Goal: Find contact information: Find contact information

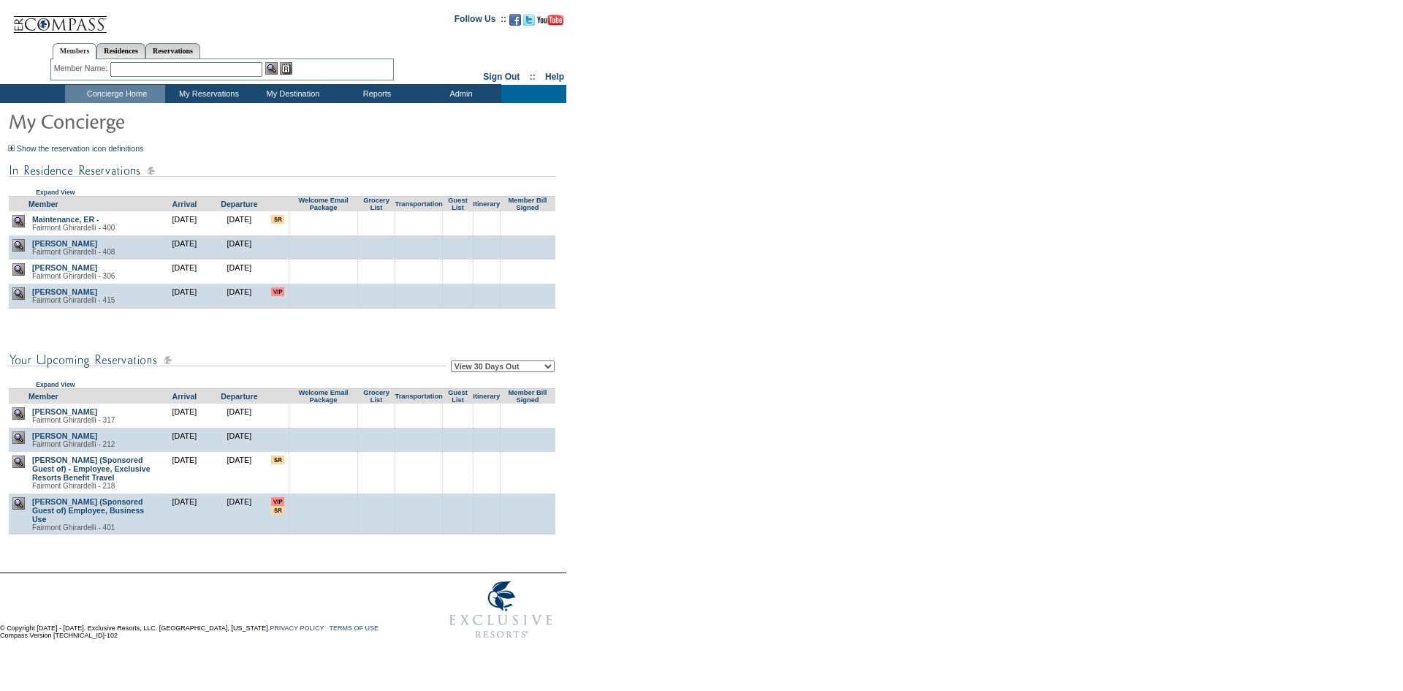
click at [479, 381] on td "View 30 Days Out View 60 Days Out View 90 Days Out Expand View" at bounding box center [282, 365] width 548 height 46
click at [486, 372] on select "View 30 Days Out View 60 Days Out View 90 Days Out" at bounding box center [503, 366] width 104 height 12
select select "90"
click at [453, 363] on select "View 30 Days Out View 60 Days Out View 90 Days Out" at bounding box center [503, 366] width 104 height 12
click at [819, 371] on form "Follow Us ::" at bounding box center [699, 325] width 1398 height 642
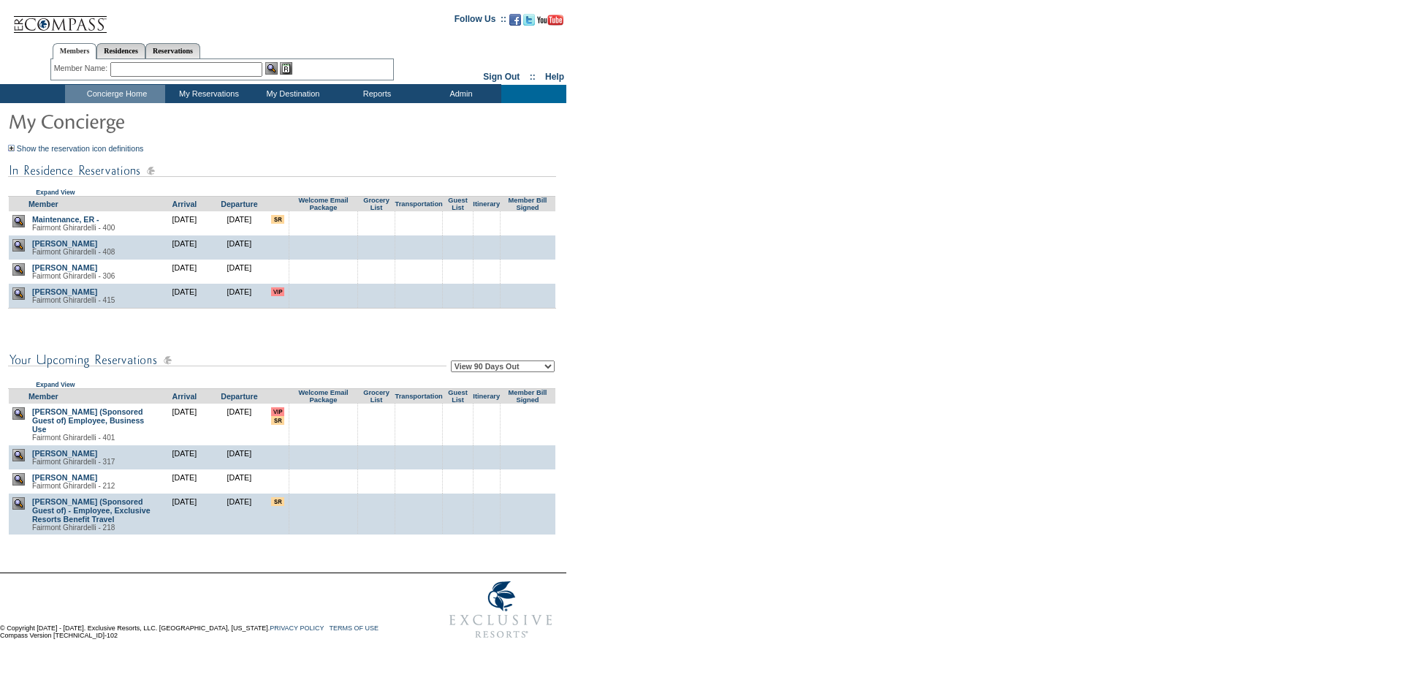
scroll to position [1225, 0]
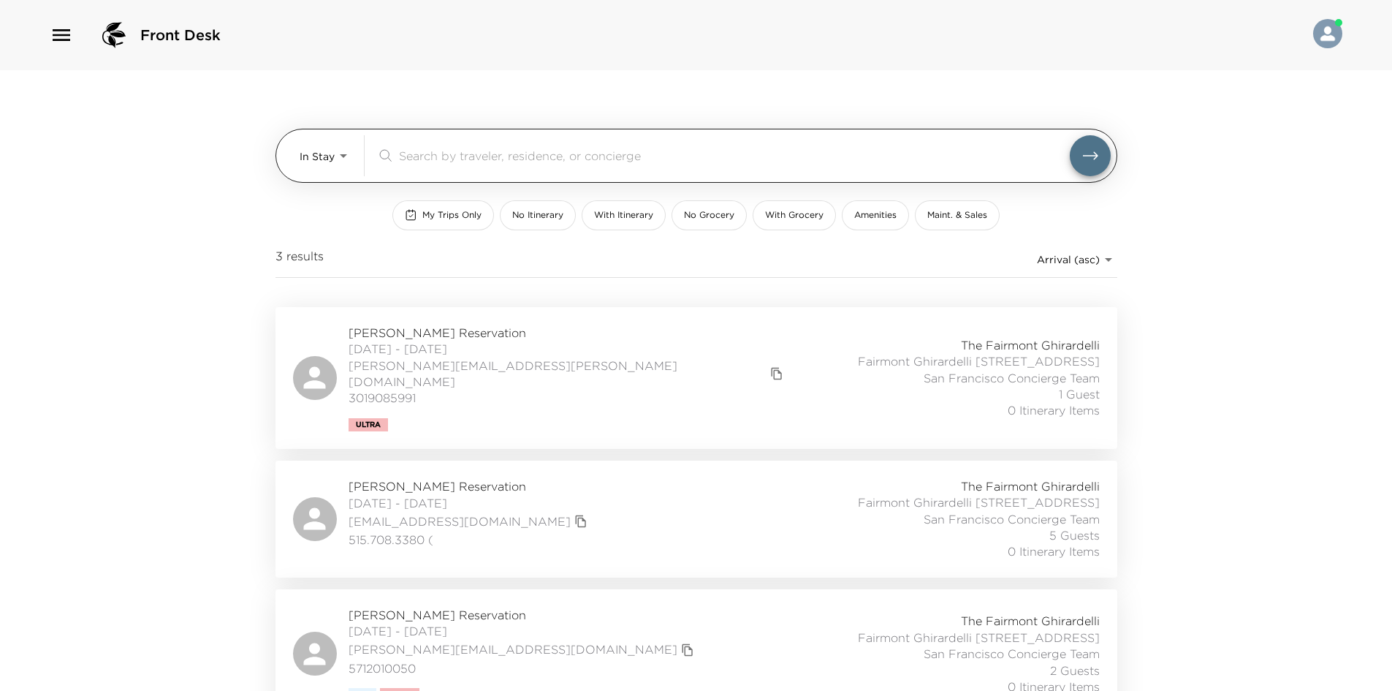
click at [312, 149] on body "Front Desk In Stay In-Stay ​ My Trips Only No Itinerary With Itinerary No Groce…" at bounding box center [696, 345] width 1392 height 691
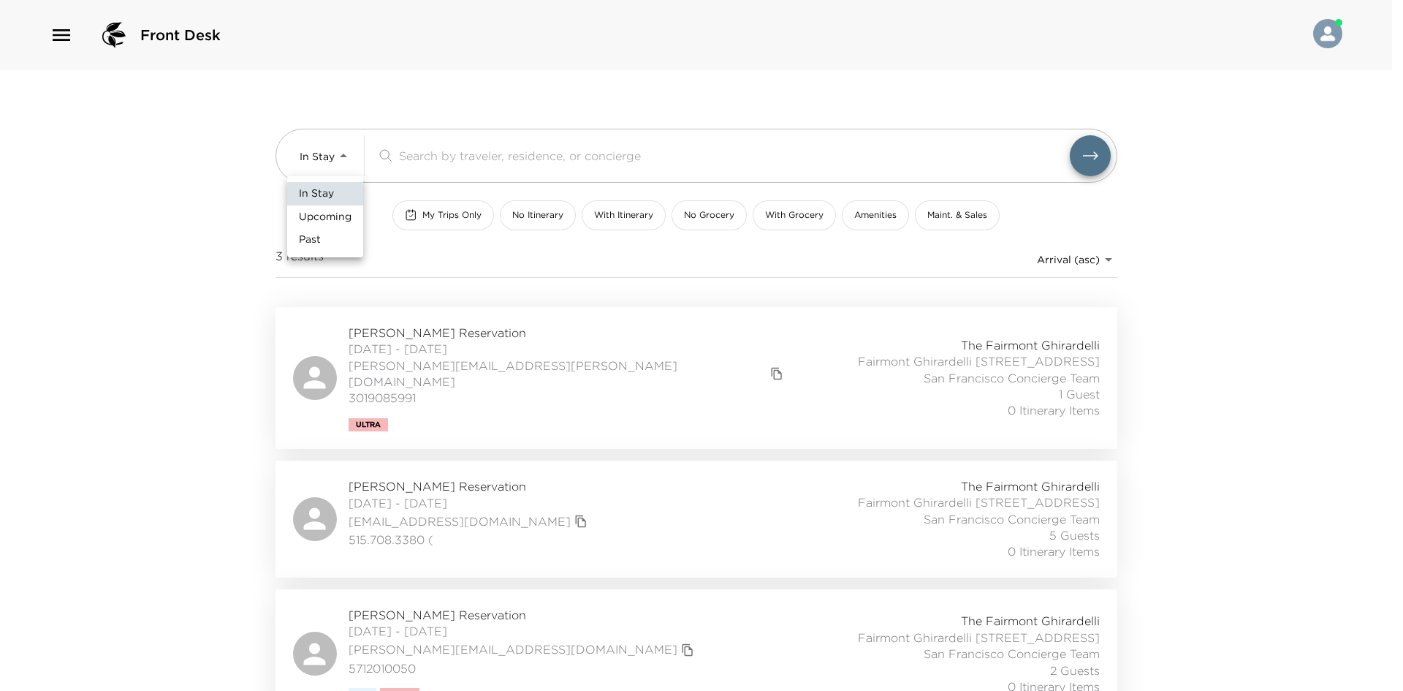
click at [314, 211] on span "Upcoming" at bounding box center [325, 217] width 53 height 15
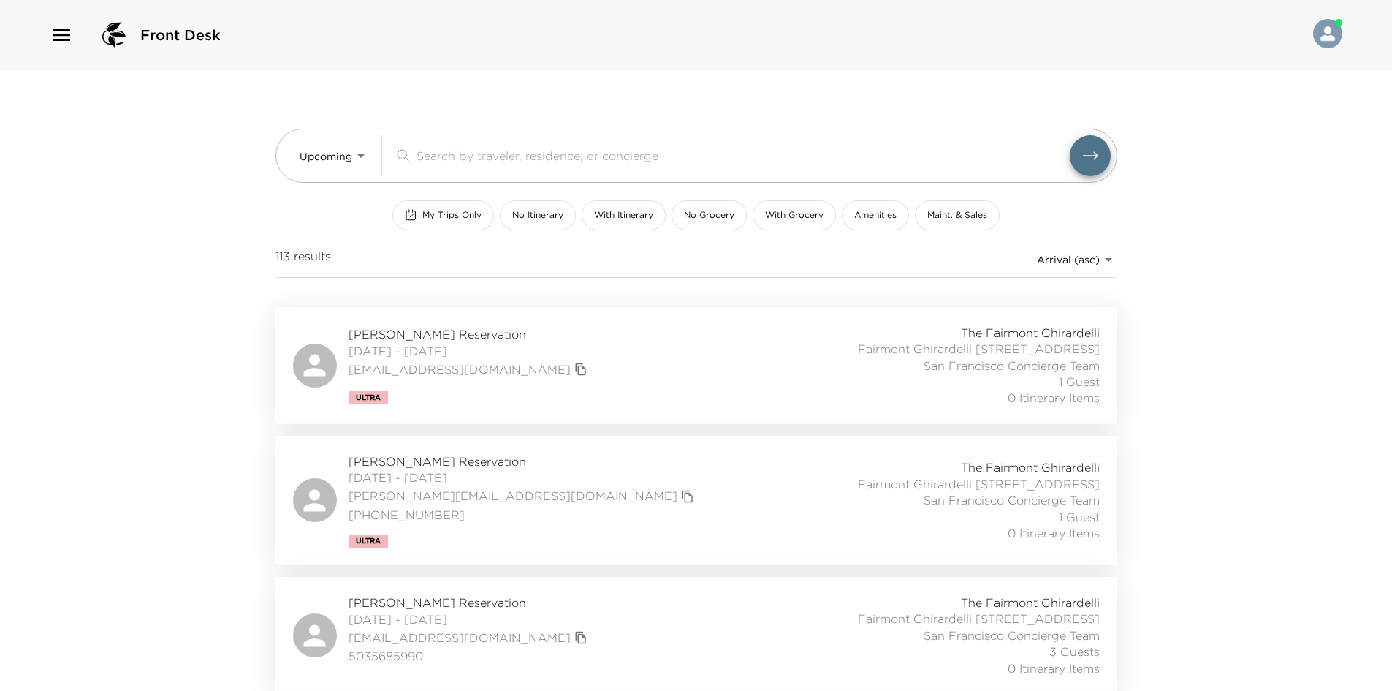
click at [121, 225] on div "Front Desk Upcoming Upcoming ​ My Trips Only No Itinerary With Itinerary No Gro…" at bounding box center [696, 345] width 1392 height 691
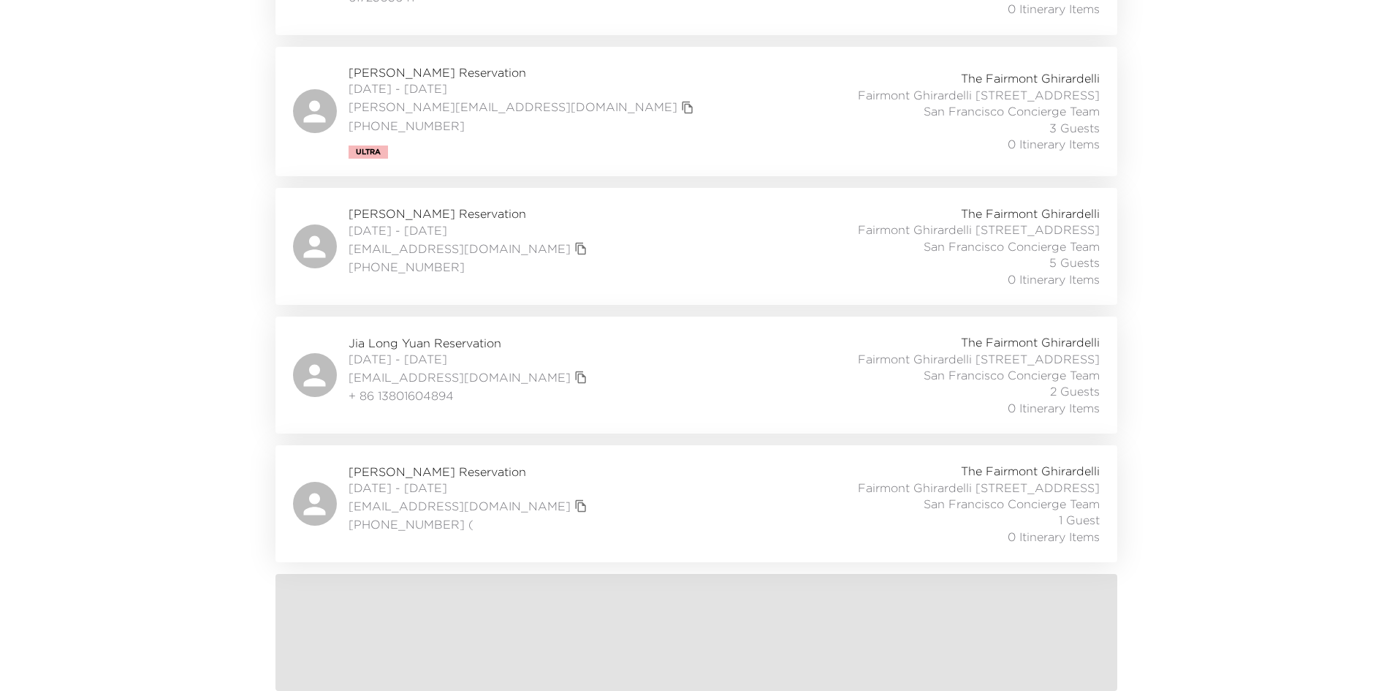
scroll to position [6080, 0]
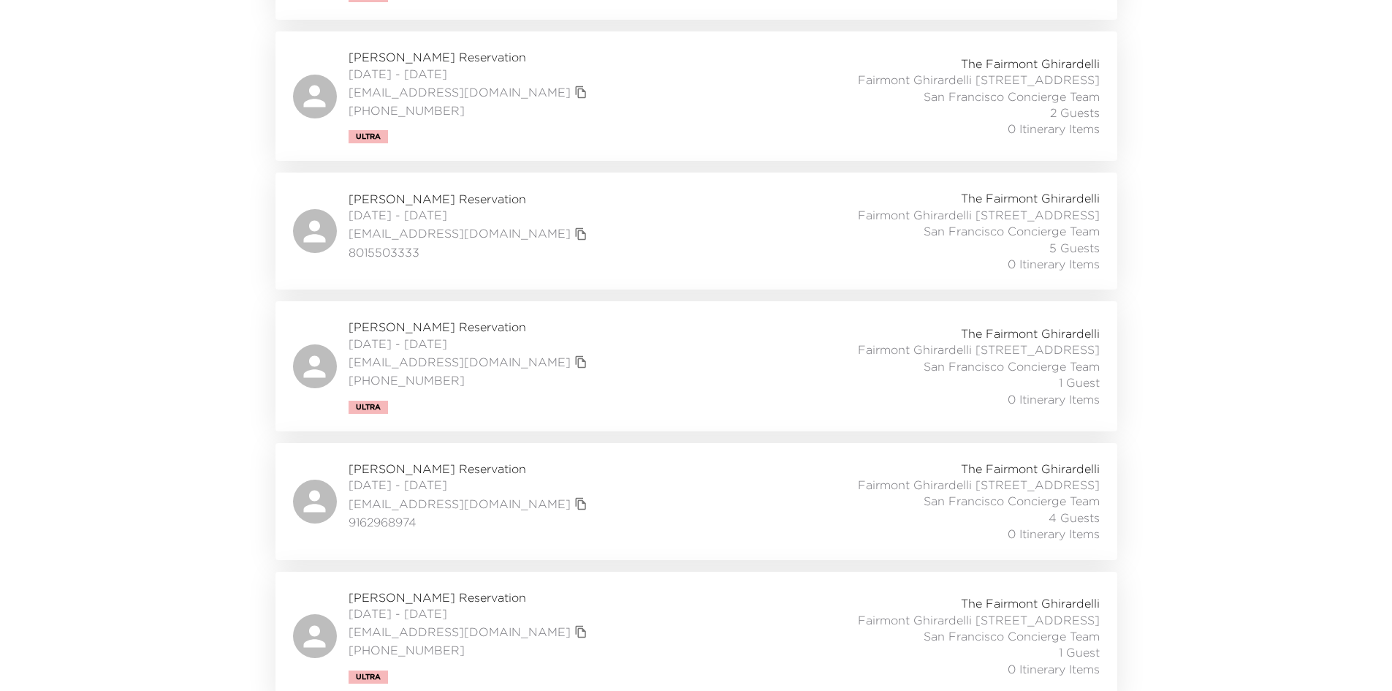
click at [702, 143] on div "Julie Kucera Reservation 10/22/2025 - 10/26/2025 jmkucera0213@gmail.com (904) 2…" at bounding box center [696, 96] width 807 height 94
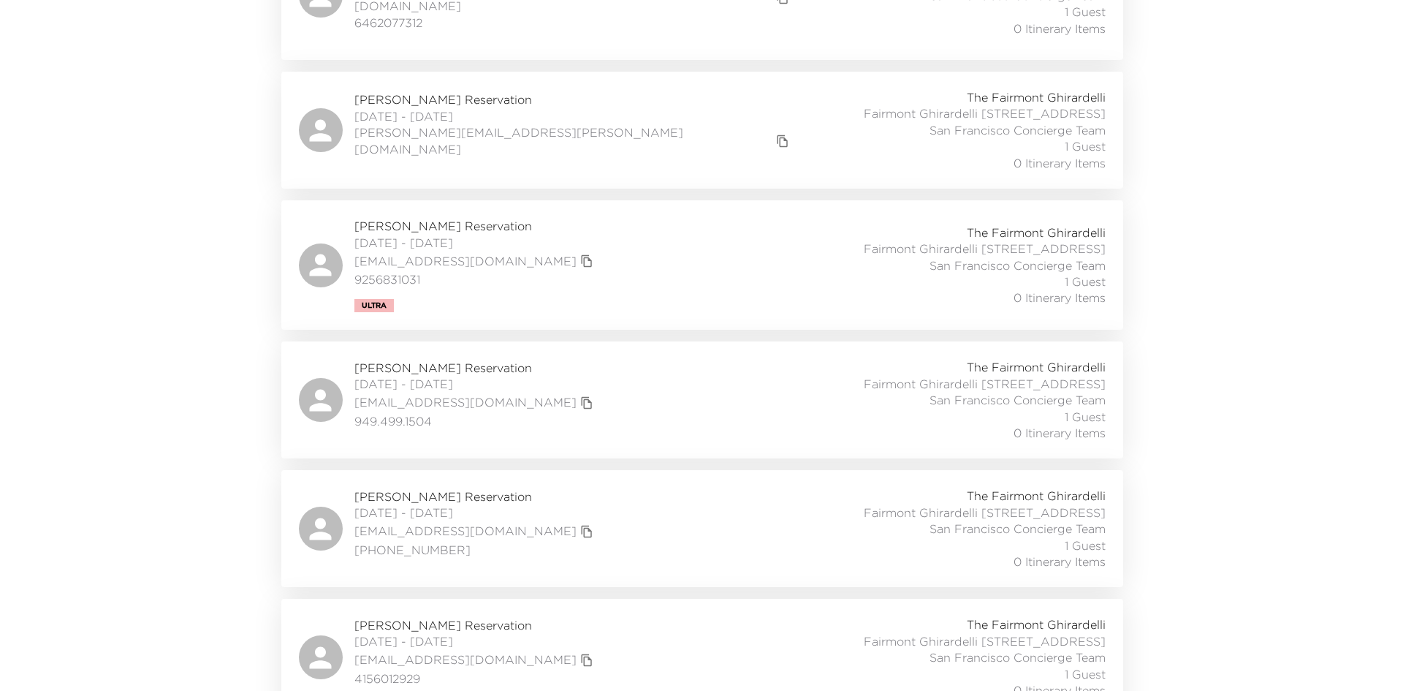
scroll to position [0, 0]
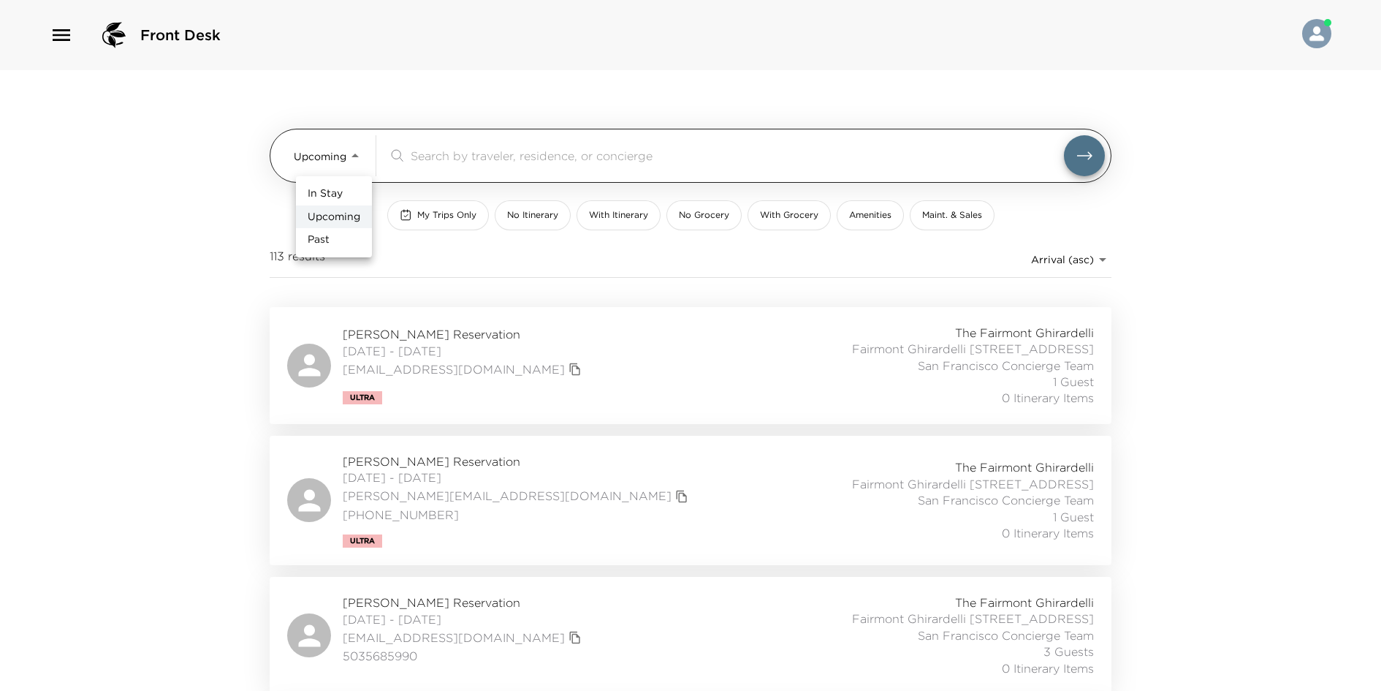
click at [341, 148] on body "Front Desk Upcoming Upcoming ​ My Trips Only No Itinerary With Itinerary No Gro…" at bounding box center [696, 345] width 1392 height 691
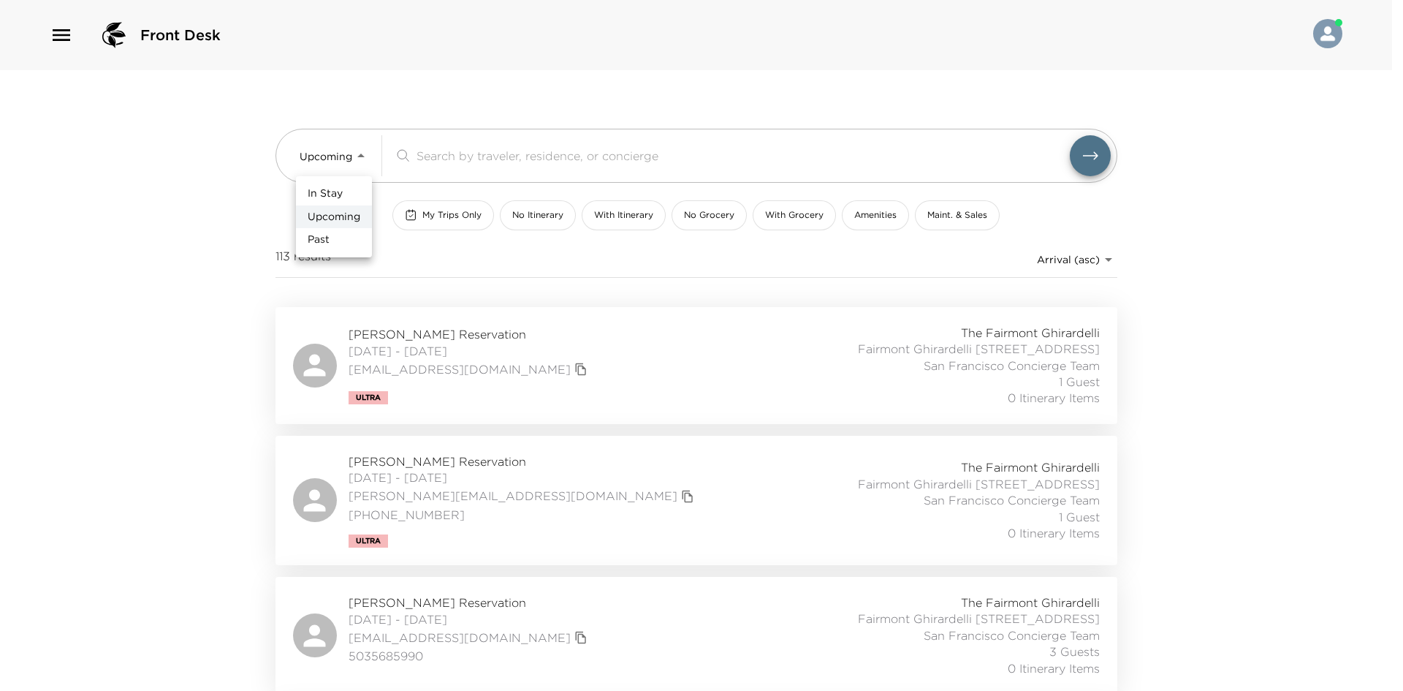
click at [328, 187] on span "In Stay" at bounding box center [325, 193] width 35 height 15
type input "In-Stay"
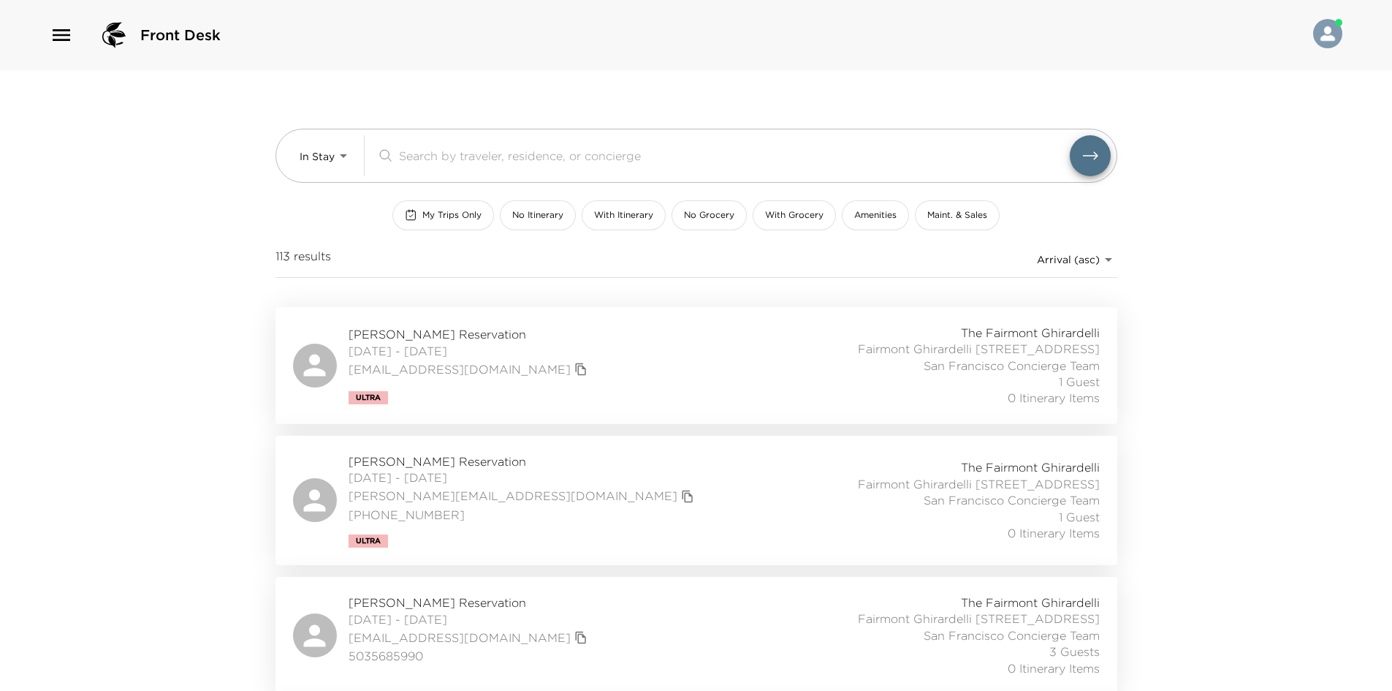
click at [188, 248] on div at bounding box center [696, 345] width 1392 height 691
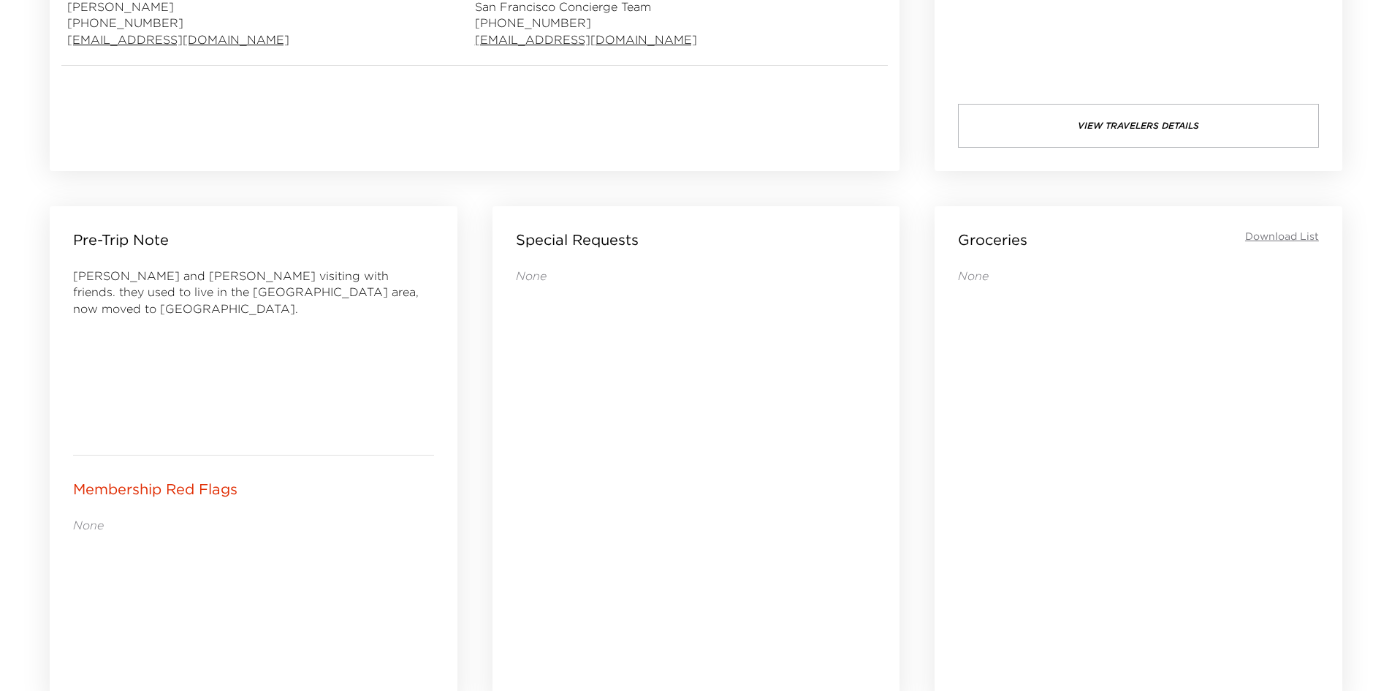
scroll to position [458, 0]
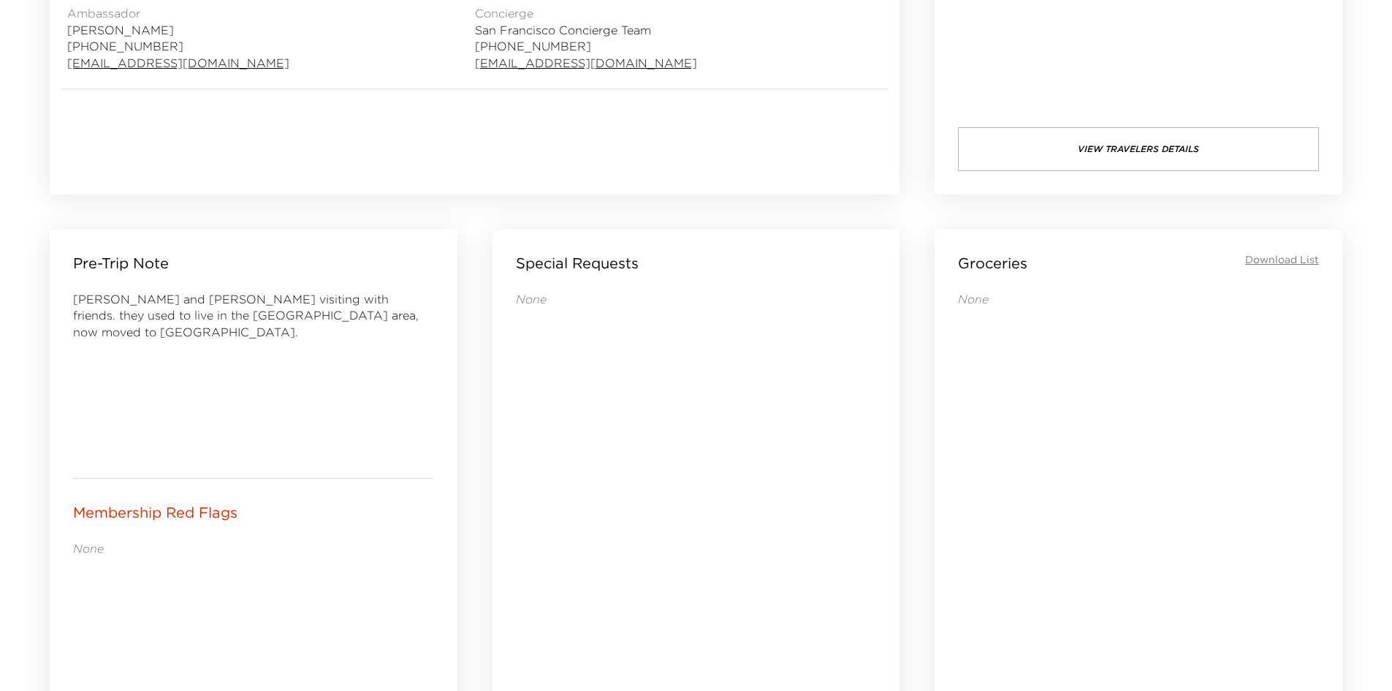
drag, startPoint x: 549, startPoint y: 564, endPoint x: 529, endPoint y: 560, distance: 20.2
drag, startPoint x: 529, startPoint y: 560, endPoint x: 453, endPoint y: 558, distance: 76.0
click at [453, 558] on div "Membership Red Flags None" at bounding box center [254, 603] width 408 height 249
drag, startPoint x: 699, startPoint y: 505, endPoint x: 638, endPoint y: 506, distance: 60.7
click at [638, 506] on div "None" at bounding box center [696, 488] width 361 height 395
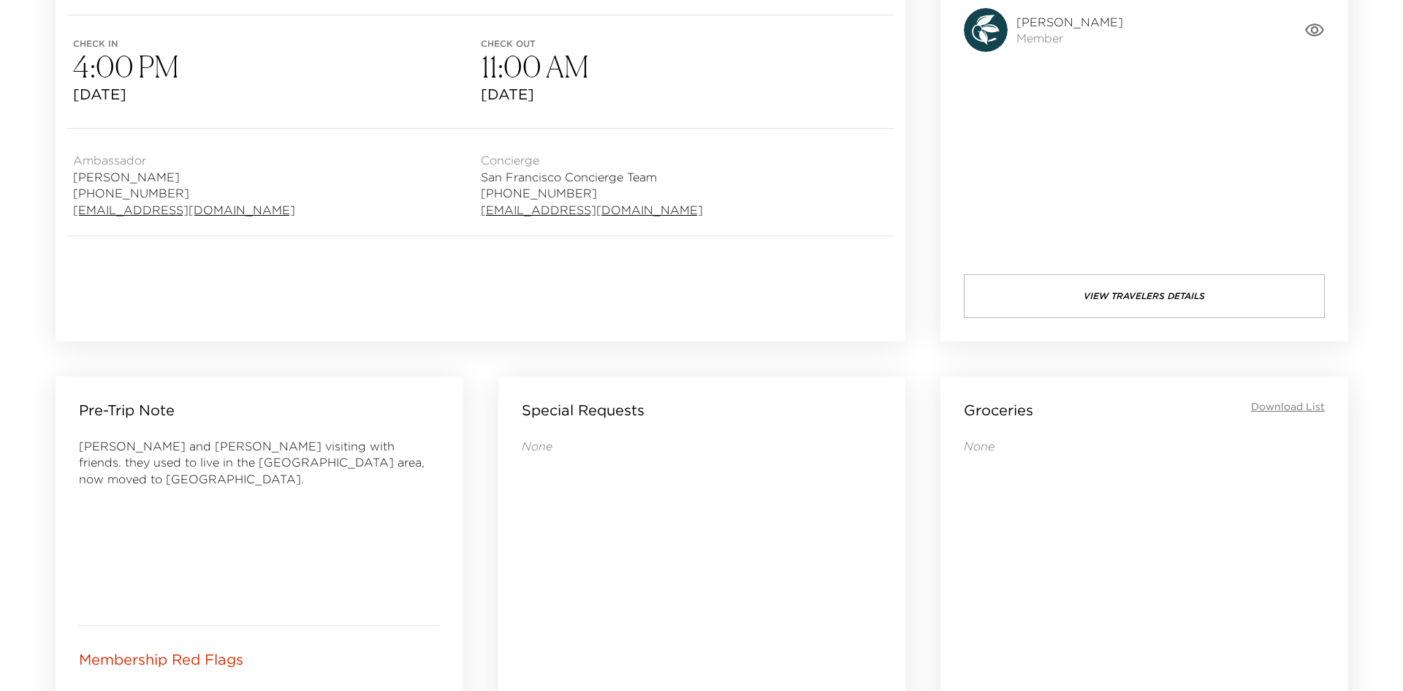
scroll to position [165, 0]
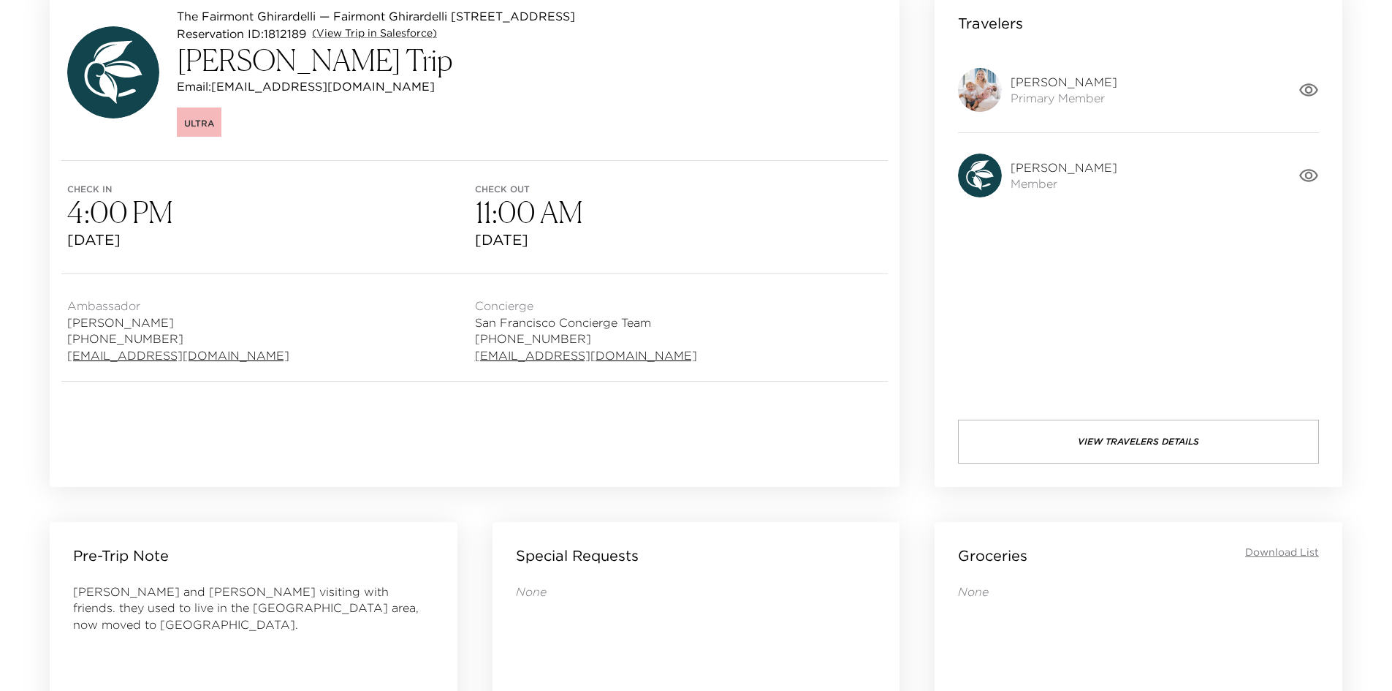
click at [1027, 433] on button "View Travelers Details" at bounding box center [1138, 442] width 361 height 44
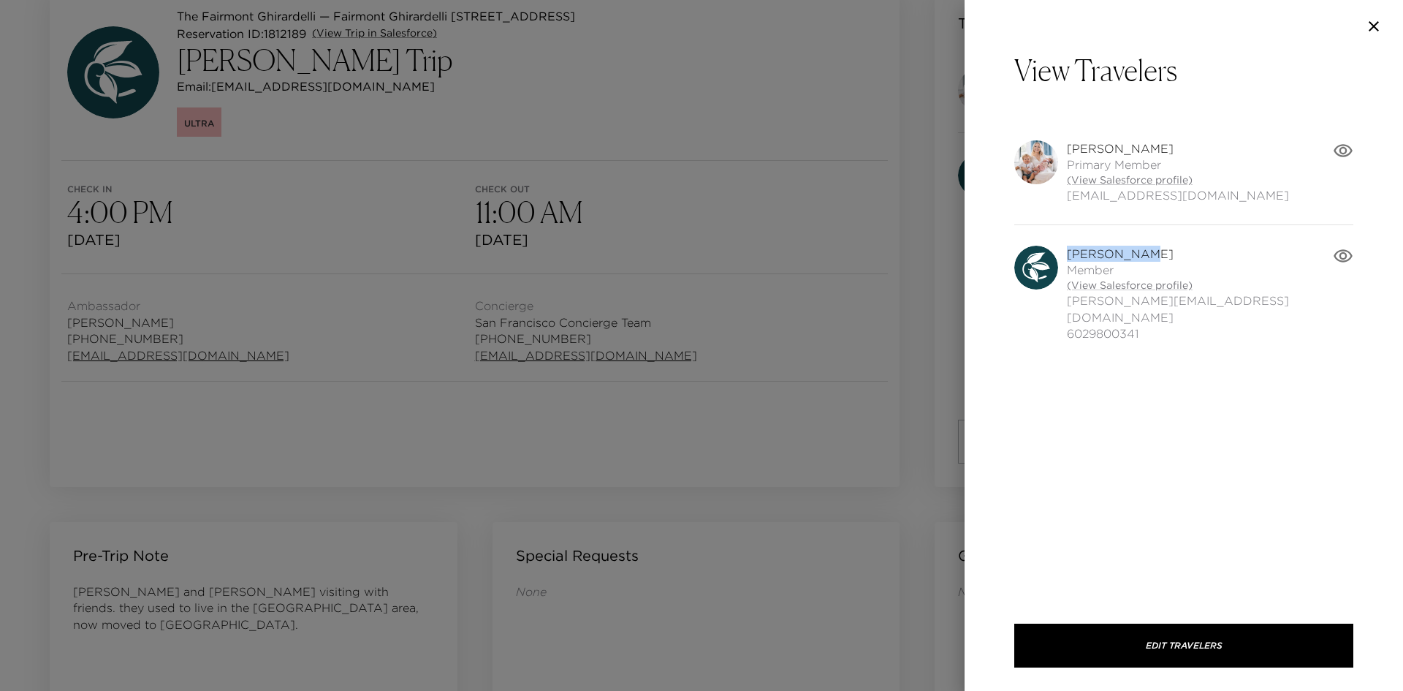
drag, startPoint x: 1137, startPoint y: 249, endPoint x: 1071, endPoint y: 251, distance: 66.5
click at [1070, 251] on span "Neil Kucera" at bounding box center [1200, 254] width 266 height 16
copy span "Neil Kucera"
click at [1136, 371] on div "View Travelers Julie Kucera Primary Member (View Salesforce profile) jmkucera02…" at bounding box center [1184, 324] width 439 height 542
drag, startPoint x: 1164, startPoint y: 300, endPoint x: 1067, endPoint y: 306, distance: 96.7
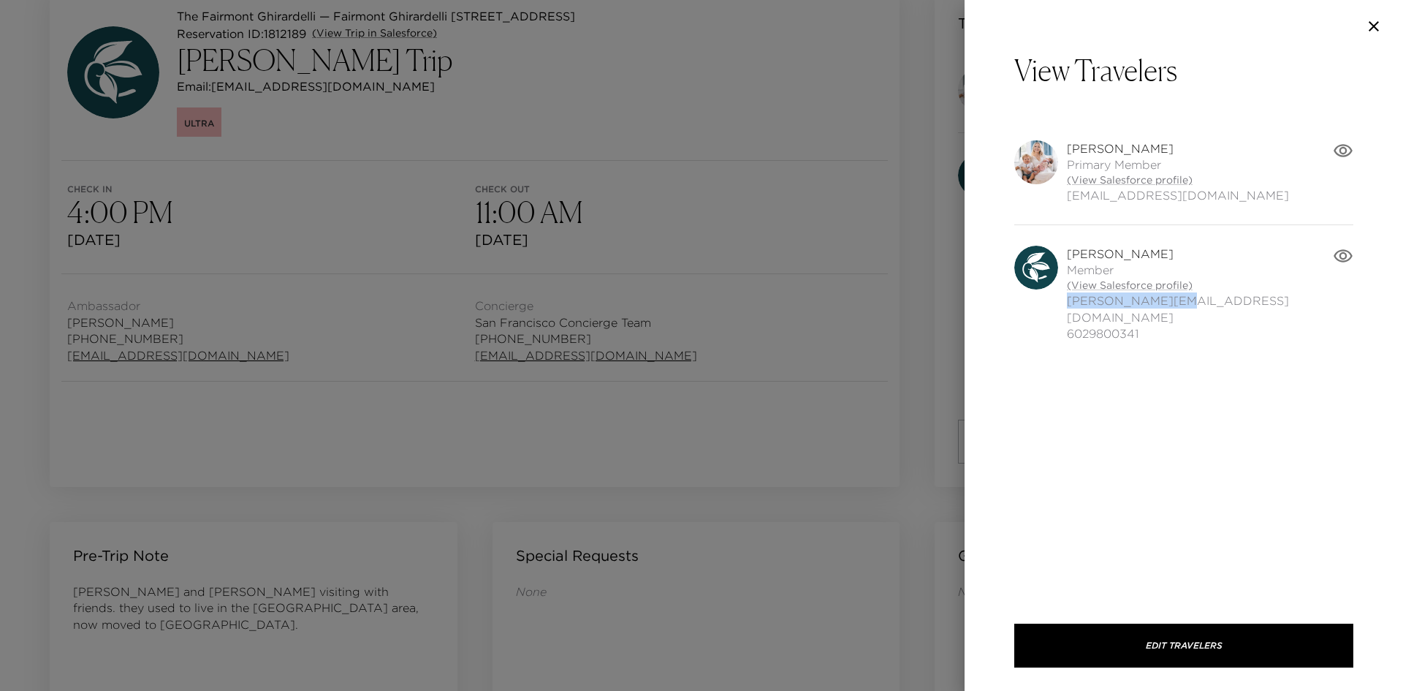
click at [1067, 306] on span "[PERSON_NAME][EMAIL_ADDRESS][DOMAIN_NAME]" at bounding box center [1200, 308] width 266 height 33
copy span "[PERSON_NAME][EMAIL_ADDRESS][DOMAIN_NAME]"
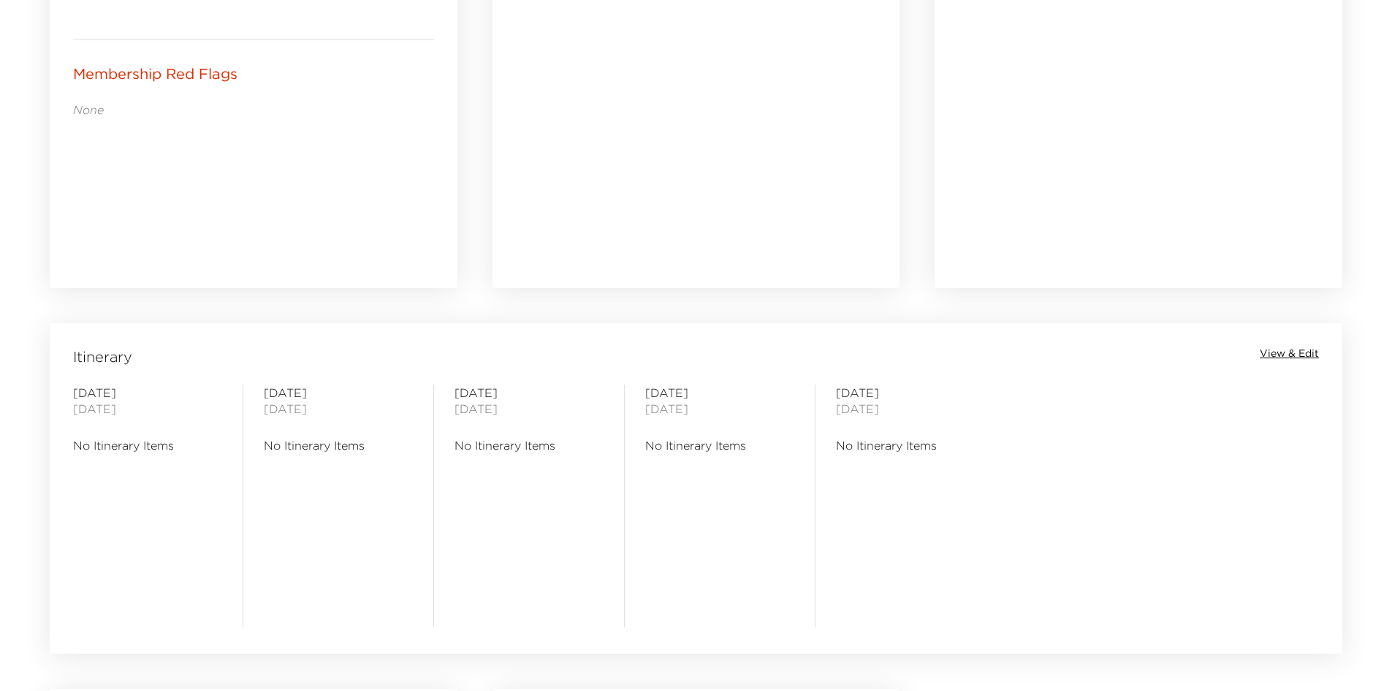
scroll to position [531, 0]
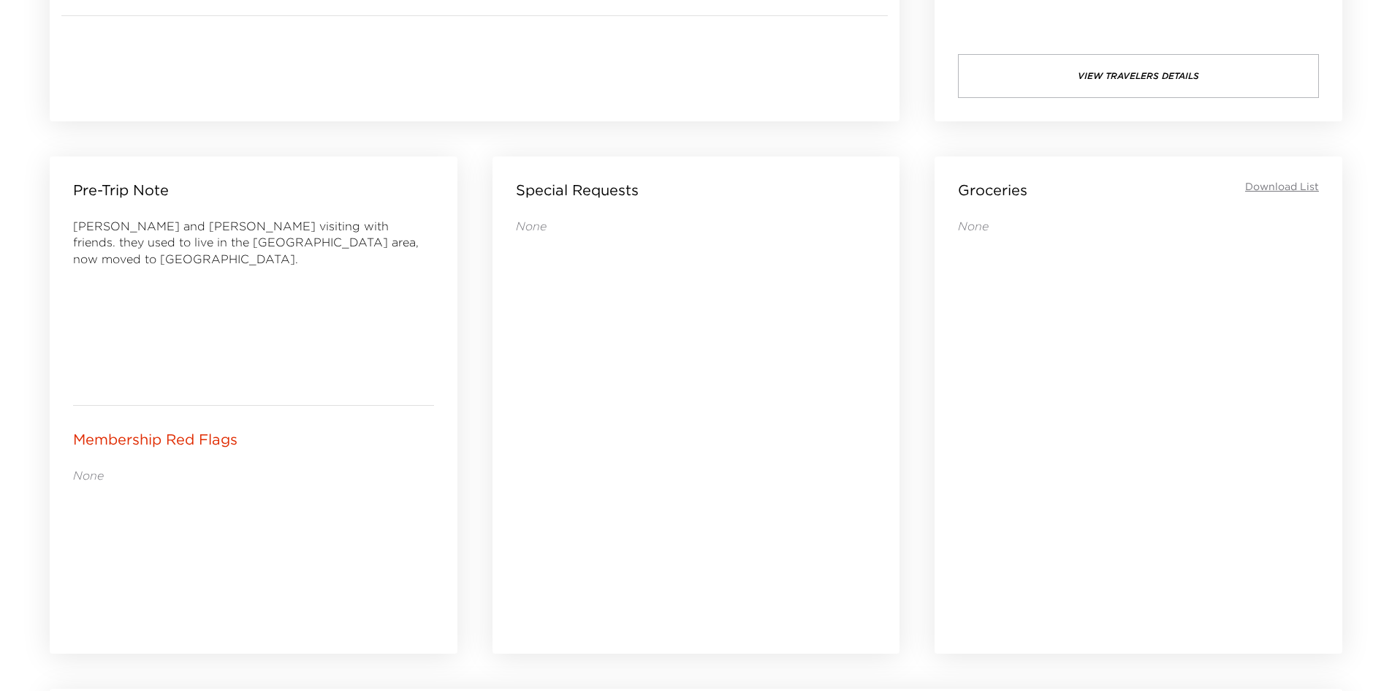
drag, startPoint x: 409, startPoint y: 528, endPoint x: 350, endPoint y: 531, distance: 58.5
click at [349, 531] on div "None" at bounding box center [253, 549] width 361 height 164
drag, startPoint x: 339, startPoint y: 531, endPoint x: 263, endPoint y: 528, distance: 76.0
click at [263, 528] on div "None" at bounding box center [253, 549] width 361 height 164
drag, startPoint x: 254, startPoint y: 515, endPoint x: 186, endPoint y: 515, distance: 68.0
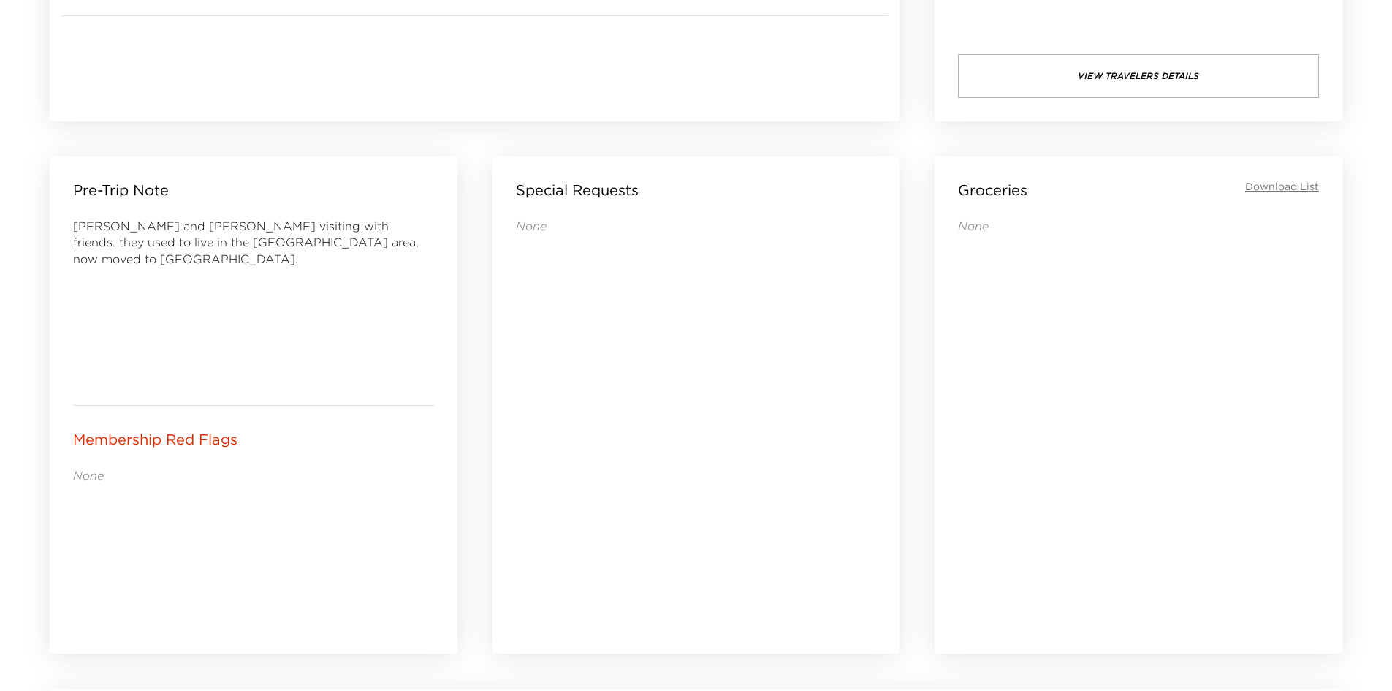
click at [186, 515] on div "None" at bounding box center [253, 549] width 361 height 164
drag, startPoint x: 699, startPoint y: 447, endPoint x: 644, endPoint y: 448, distance: 54.8
click at [644, 448] on div "None" at bounding box center [696, 415] width 361 height 395
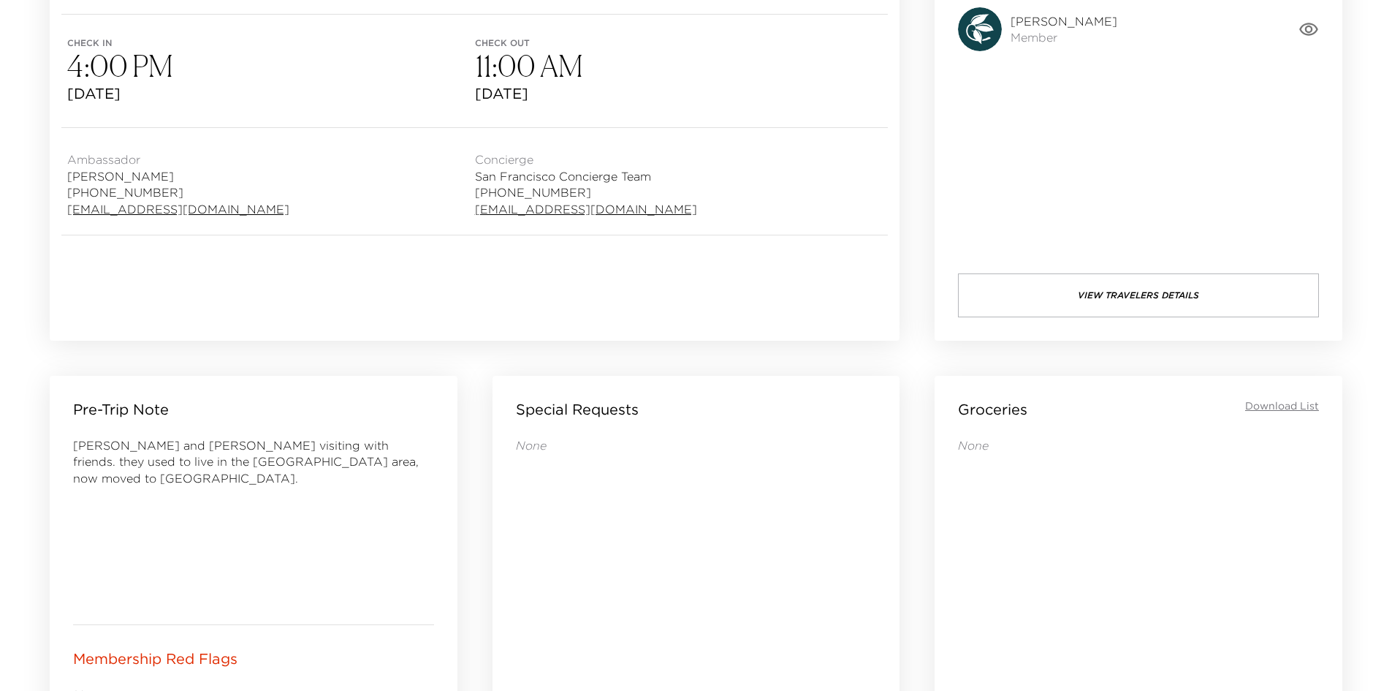
drag, startPoint x: 640, startPoint y: 459, endPoint x: 591, endPoint y: 475, distance: 51.5
click at [591, 475] on div "None" at bounding box center [696, 634] width 361 height 395
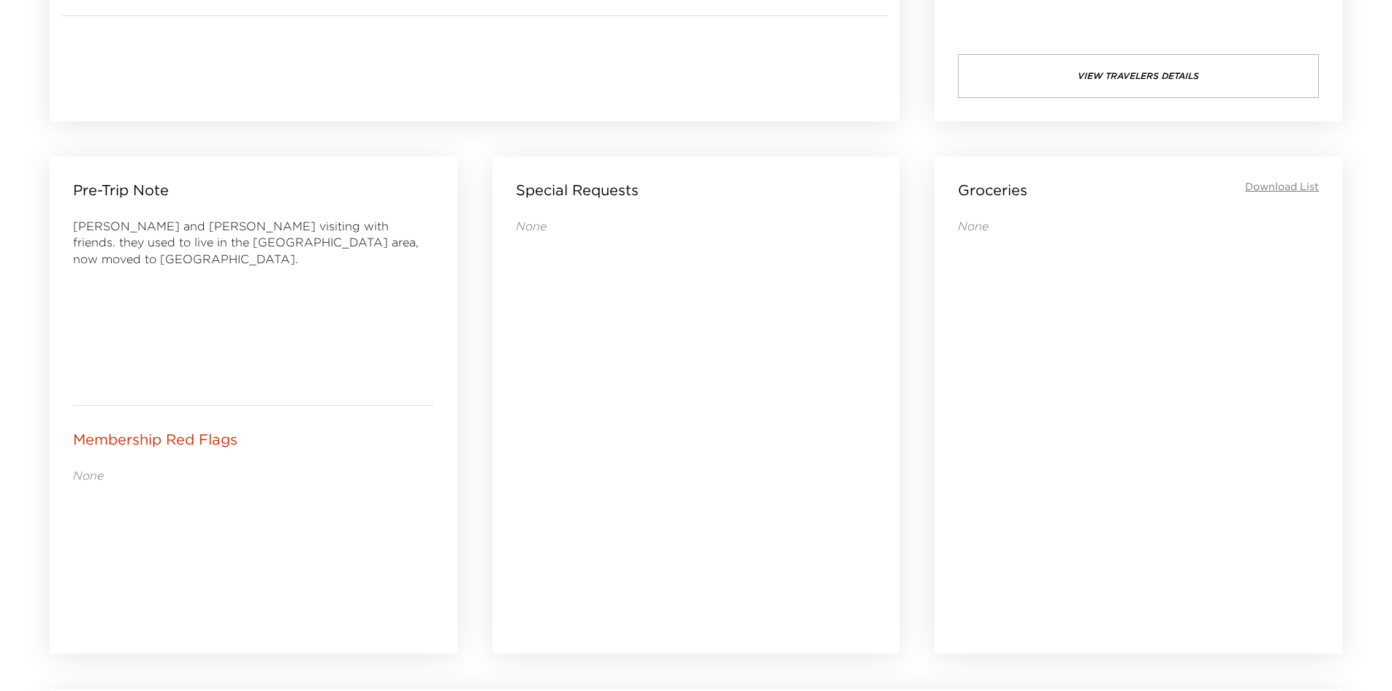
drag, startPoint x: 590, startPoint y: 476, endPoint x: 553, endPoint y: 476, distance: 37.3
click at [553, 476] on div "None" at bounding box center [696, 415] width 361 height 395
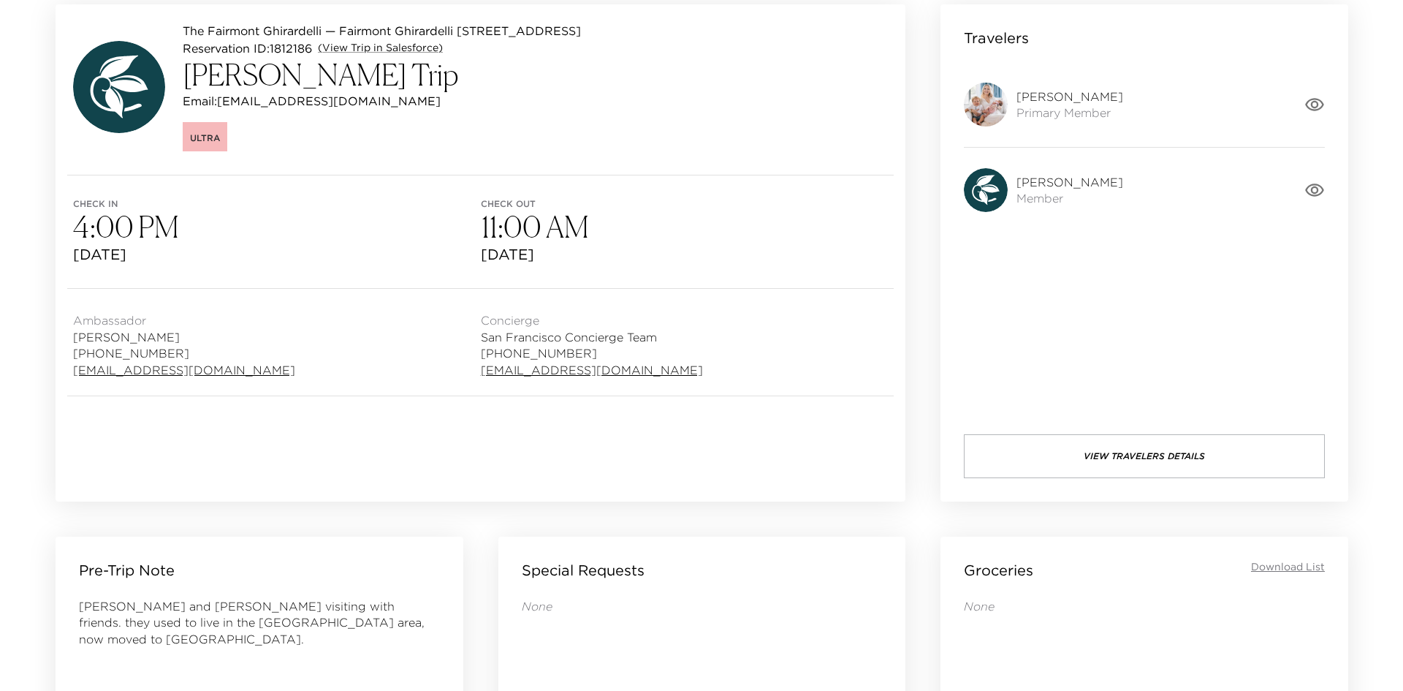
scroll to position [92, 0]
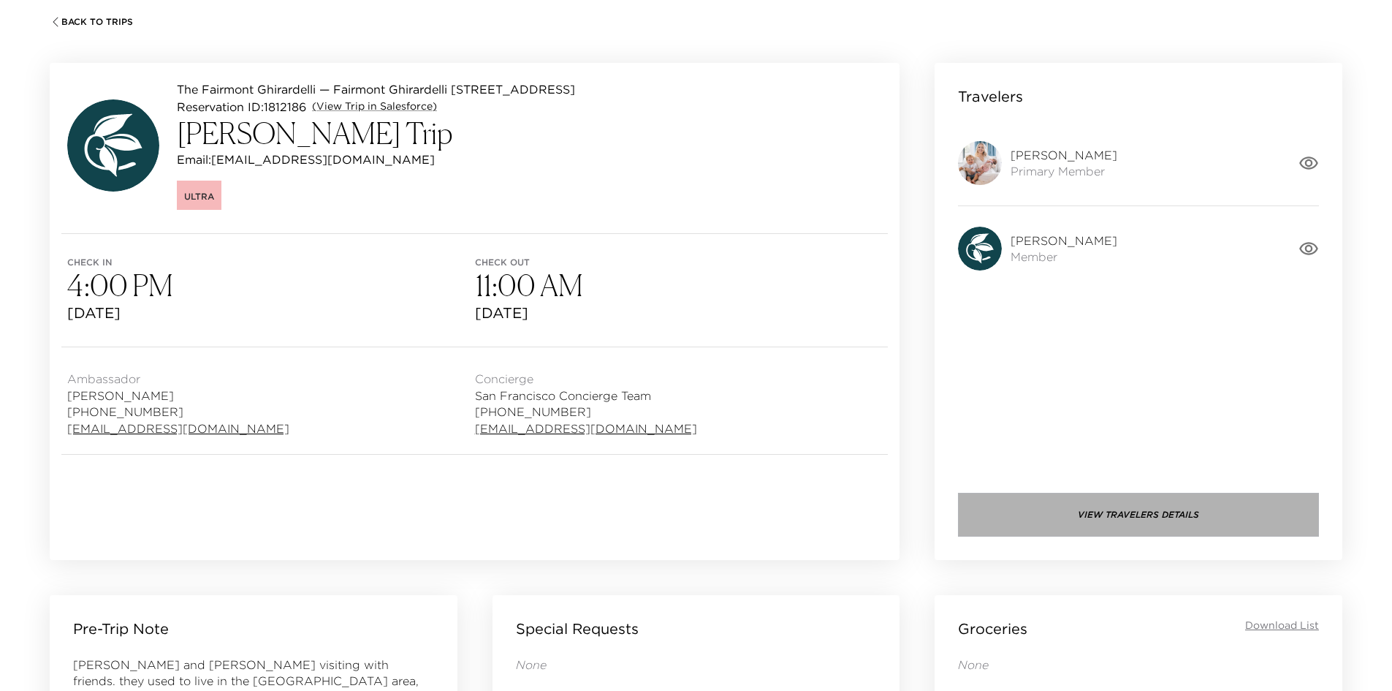
click at [1086, 525] on button "View Travelers Details" at bounding box center [1138, 515] width 361 height 44
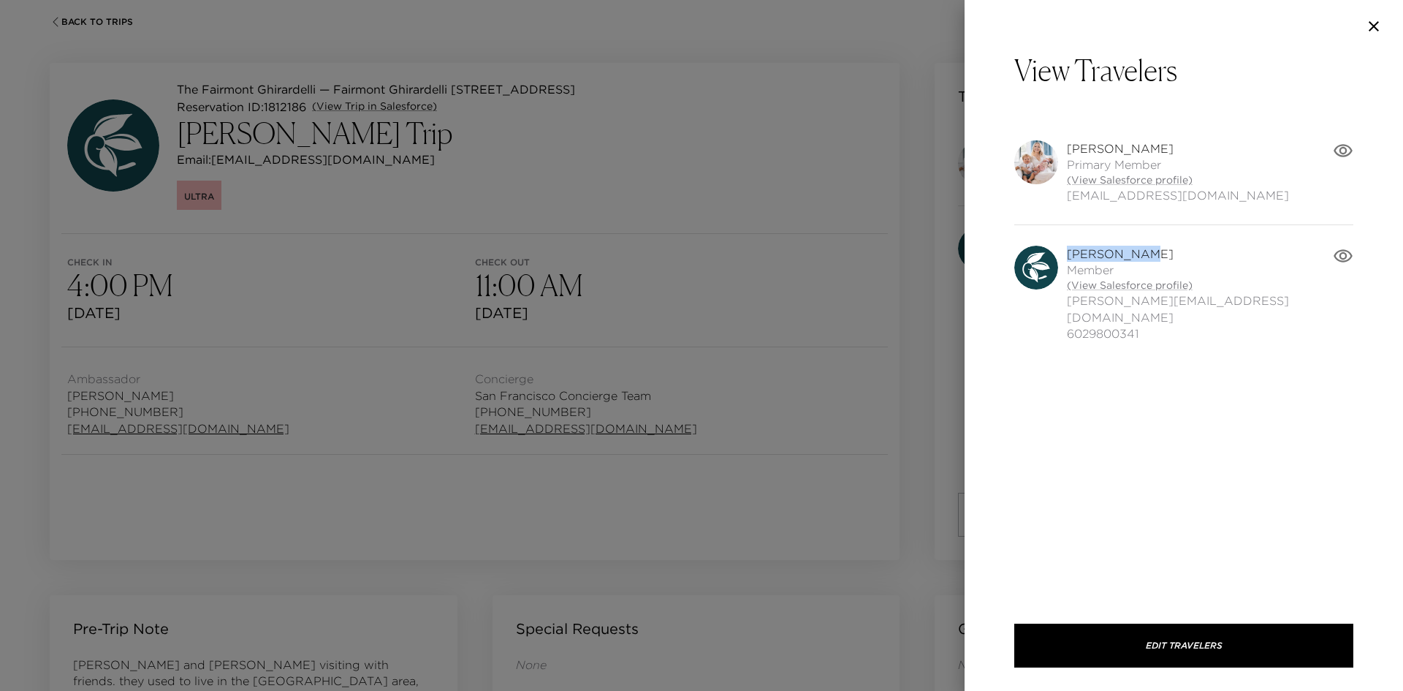
drag, startPoint x: 1113, startPoint y: 254, endPoint x: 1065, endPoint y: 254, distance: 48.2
click at [1065, 254] on div "Neil Kucera Member (View Salesforce profile) neil@getfido.com 6029800341" at bounding box center [1173, 294] width 319 height 96
copy span "Neil Kucera"
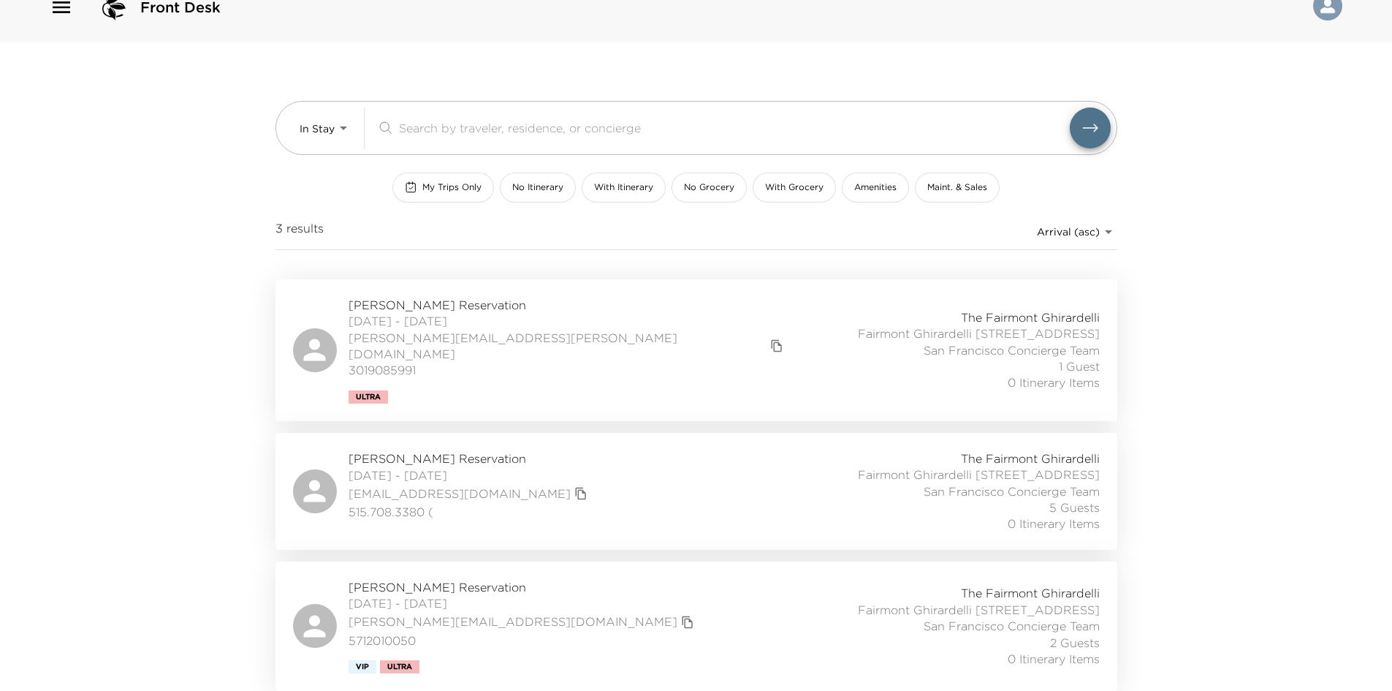
scroll to position [39, 0]
click at [523, 607] on div "[PERSON_NAME] Reservation [DATE] - [DATE] [PERSON_NAME][EMAIL_ADDRESS][DOMAIN_N…" at bounding box center [696, 626] width 807 height 94
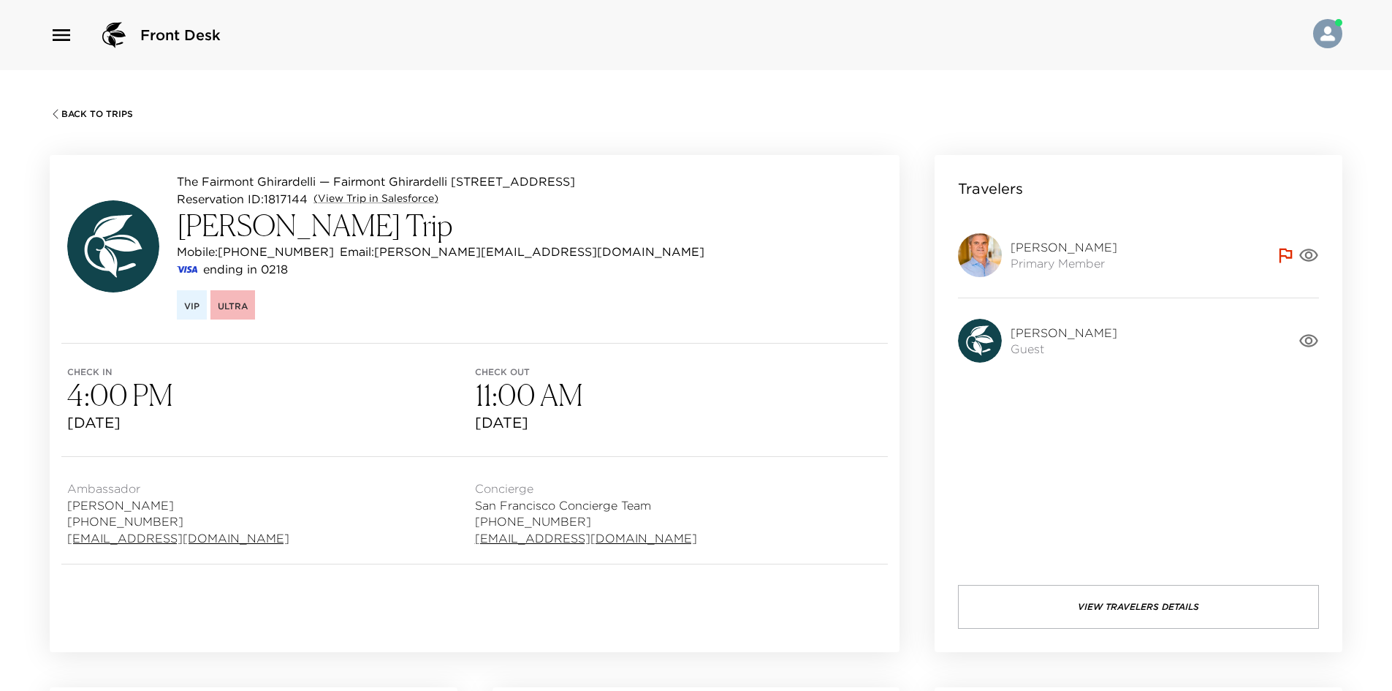
click at [1063, 613] on button "View Travelers Details" at bounding box center [1138, 607] width 361 height 44
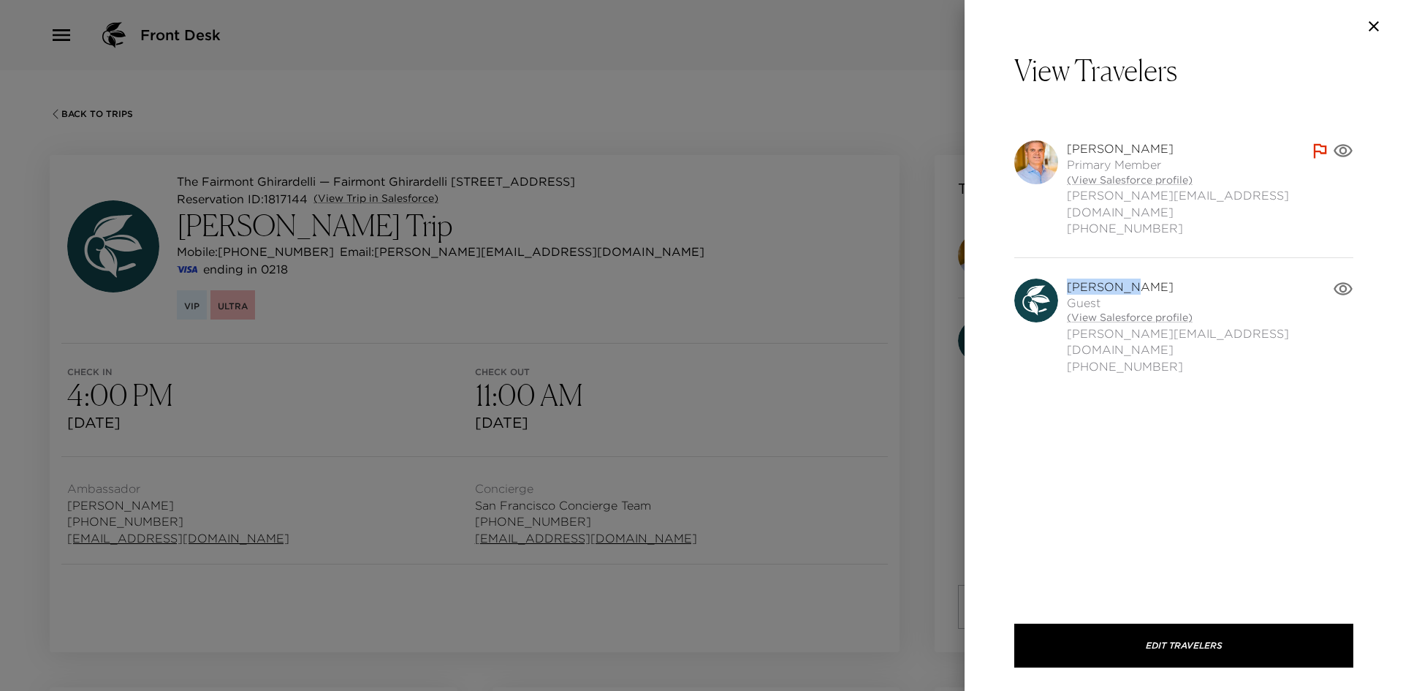
drag, startPoint x: 1137, startPoint y: 270, endPoint x: 1067, endPoint y: 265, distance: 69.6
click at [1067, 278] on span "[PERSON_NAME]" at bounding box center [1200, 286] width 266 height 16
copy span "[PERSON_NAME]"
drag, startPoint x: 1180, startPoint y: 331, endPoint x: 1096, endPoint y: 341, distance: 85.4
click at [1095, 358] on span "[PHONE_NUMBER]" at bounding box center [1200, 366] width 266 height 16
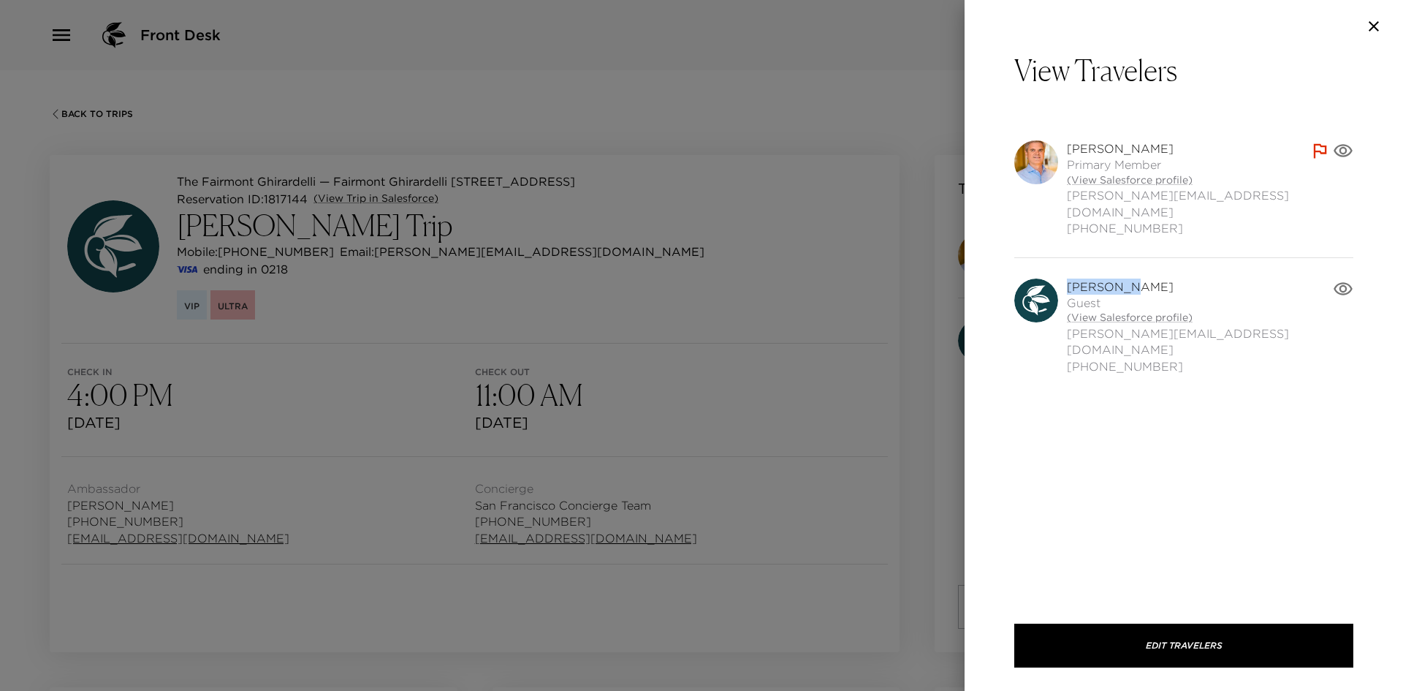
click at [1096, 358] on span "[PHONE_NUMBER]" at bounding box center [1200, 366] width 266 height 16
click at [1119, 358] on div "[PERSON_NAME] Guest (View Salesforce profile) [PERSON_NAME][EMAIL_ADDRESS][DOMA…" at bounding box center [1183, 326] width 339 height 137
drag, startPoint x: 1150, startPoint y: 340, endPoint x: 1126, endPoint y: 339, distance: 23.4
click at [1127, 358] on span "[PHONE_NUMBER]" at bounding box center [1200, 366] width 266 height 16
click at [1126, 358] on span "[PHONE_NUMBER]" at bounding box center [1200, 366] width 266 height 16
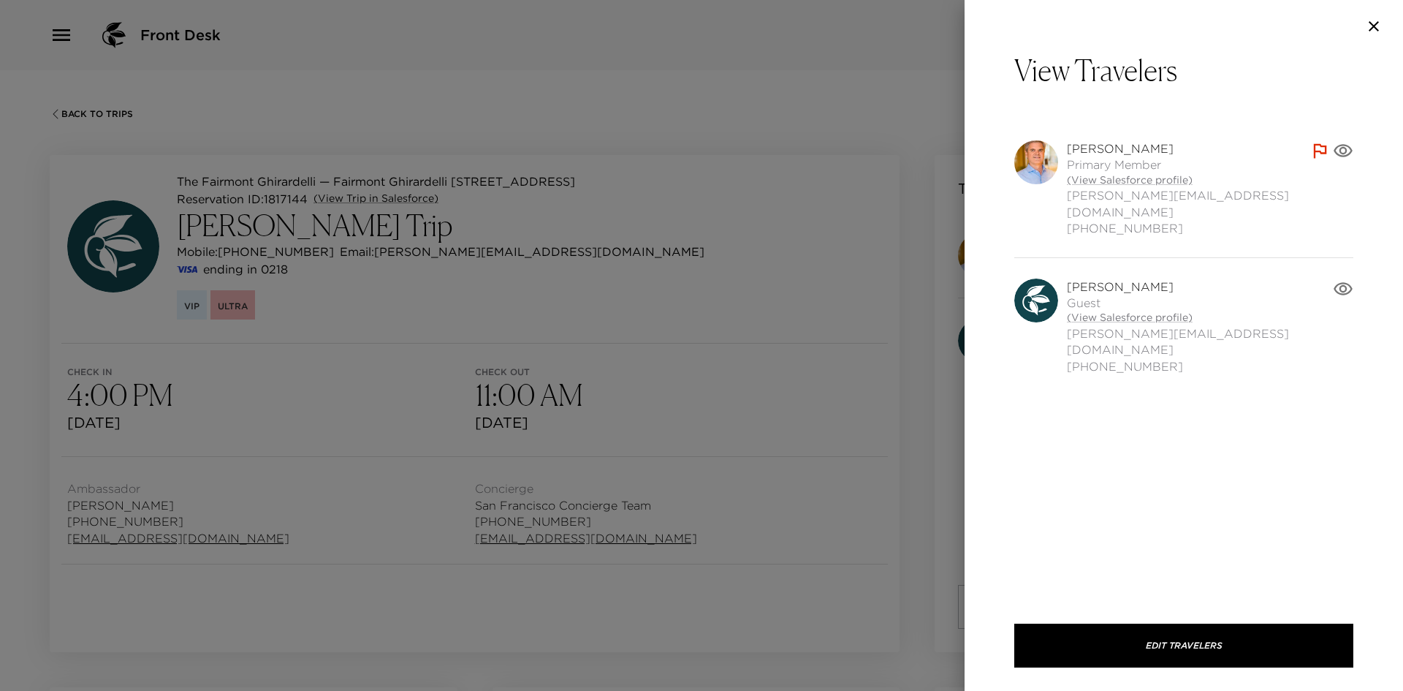
drag, startPoint x: 1169, startPoint y: 330, endPoint x: 1080, endPoint y: 337, distance: 89.4
click at [1080, 358] on span "[PHONE_NUMBER]" at bounding box center [1200, 366] width 266 height 16
copy span "[PHONE_NUMBER]"
drag, startPoint x: 1158, startPoint y: 313, endPoint x: 1060, endPoint y: 321, distance: 98.3
click at [1060, 321] on div "[PERSON_NAME] Guest (View Salesforce profile) [PERSON_NAME][EMAIL_ADDRESS][DOMA…" at bounding box center [1173, 326] width 319 height 96
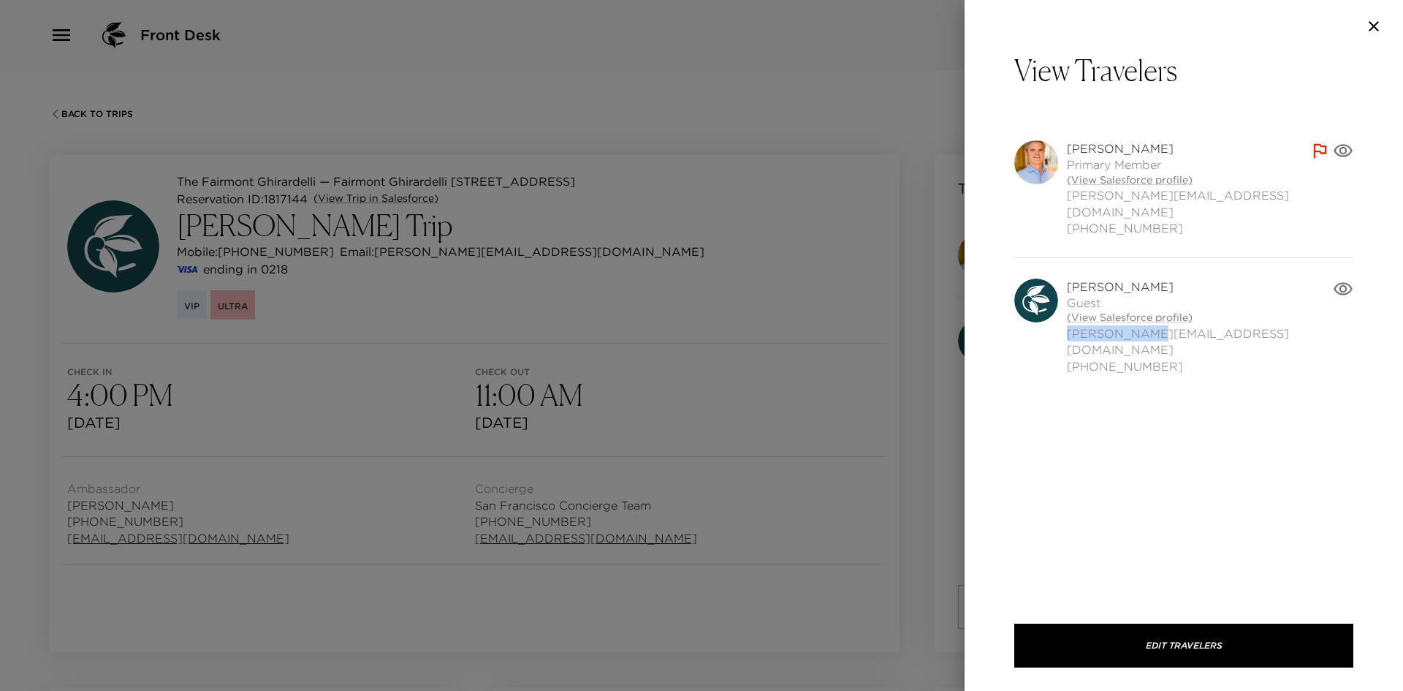
copy span "[PERSON_NAME][EMAIL_ADDRESS][DOMAIN_NAME]"
